Goal: Check status

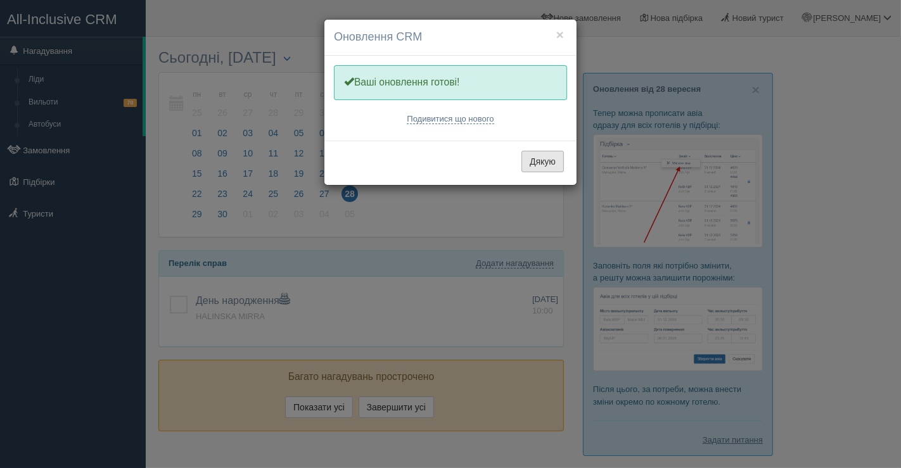
click at [542, 169] on button "Дякую" at bounding box center [542, 162] width 42 height 22
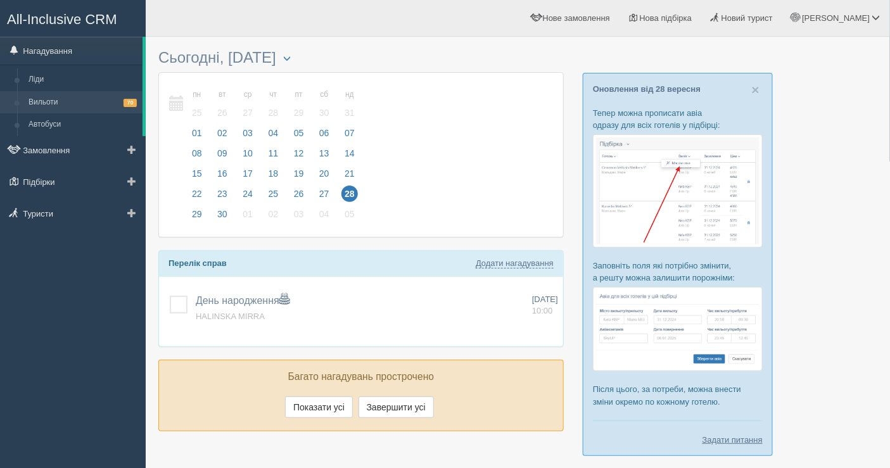
click at [89, 111] on link "Вильоти 70" at bounding box center [83, 102] width 120 height 23
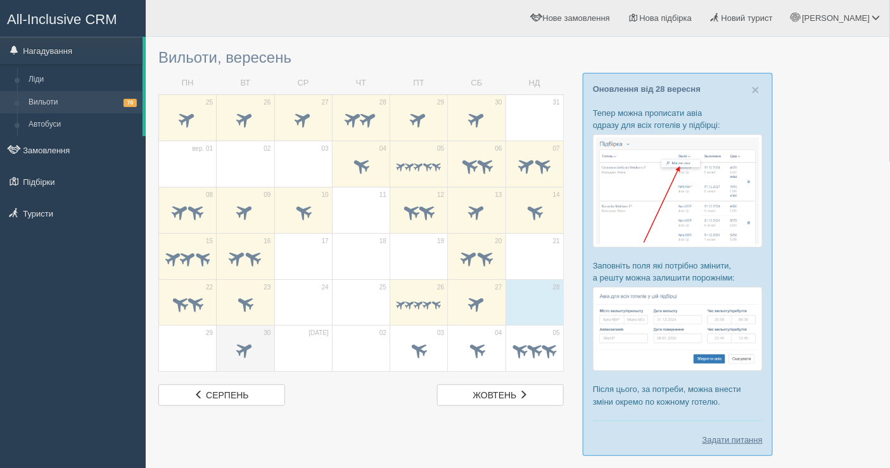
click at [238, 341] on span at bounding box center [245, 352] width 44 height 22
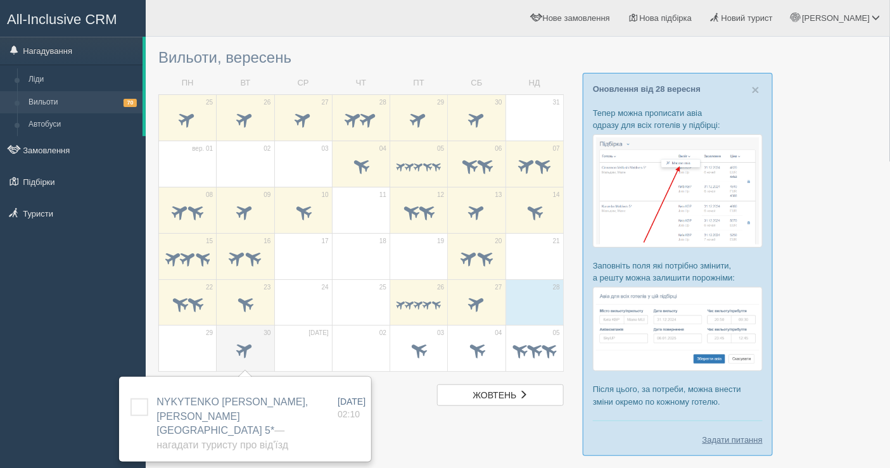
click at [243, 331] on td "30" at bounding box center [246, 349] width 58 height 46
